Goal: Transaction & Acquisition: Purchase product/service

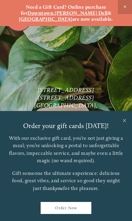
click at [64, 175] on p "Gift someone the ultimate experience: delicious food, great vibes, and service …" at bounding box center [65, 181] width 115 height 23
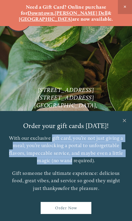
click at [44, 135] on p "With our exclusive gift card, you’re not just giving a meal; you’re unlocking a…" at bounding box center [65, 150] width 115 height 30
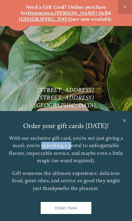
click at [69, 162] on div "With our exclusive gift card, you’re not just giving a meal; you’re unlocking a…" at bounding box center [65, 164] width 115 height 58
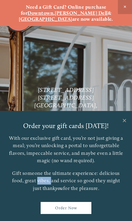
click at [120, 120] on link "Close" at bounding box center [124, 121] width 13 height 19
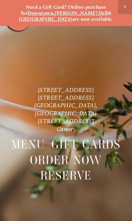
click at [121, 8] on span "Close Announcement" at bounding box center [125, 7] width 14 height 14
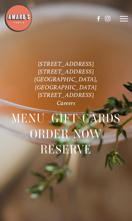
click at [122, 17] on icon at bounding box center [124, 19] width 8 height 6
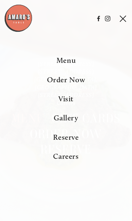
click at [73, 142] on span "Reserve" at bounding box center [66, 137] width 26 height 9
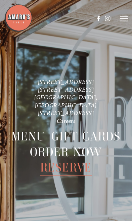
scroll to position [1524, 0]
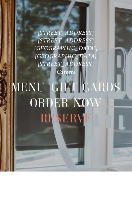
click at [84, 129] on span "Gift Cards" at bounding box center [85, 137] width 69 height 16
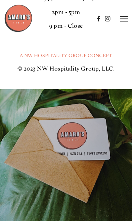
scroll to position [1734, 0]
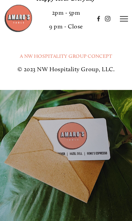
click at [120, 21] on icon at bounding box center [124, 19] width 8 height 6
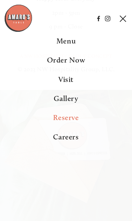
click at [70, 64] on span "Order Now" at bounding box center [66, 60] width 38 height 9
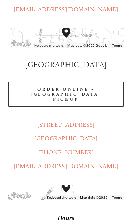
scroll to position [332, 0]
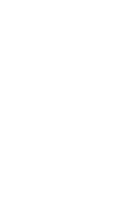
scroll to position [1593, 0]
